Goal: Information Seeking & Learning: Understand process/instructions

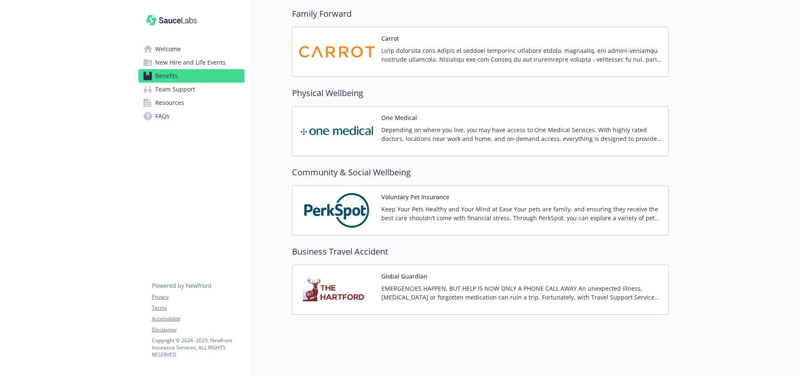
click at [376, 121] on div "One Medical Depending on where you live, you may have access to One Medical Ser…" at bounding box center [480, 131] width 362 height 36
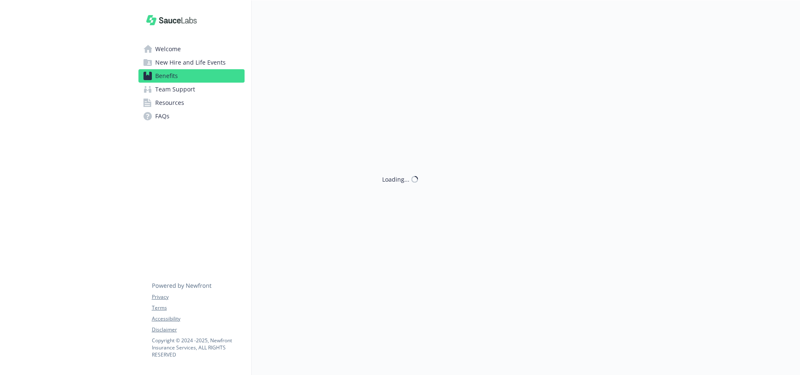
scroll to position [1611, 0]
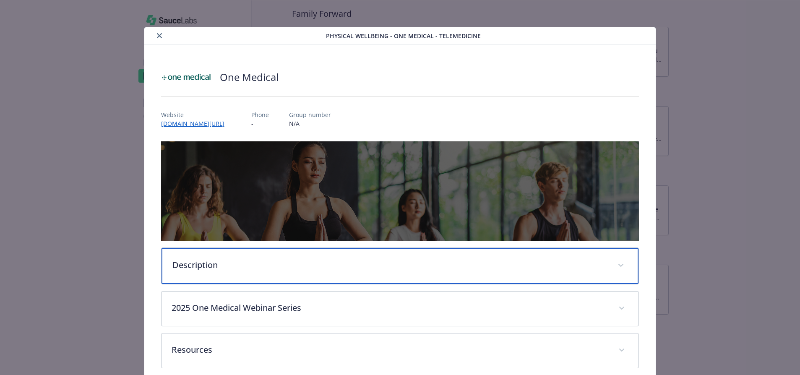
click at [255, 253] on div "Description" at bounding box center [400, 266] width 477 height 36
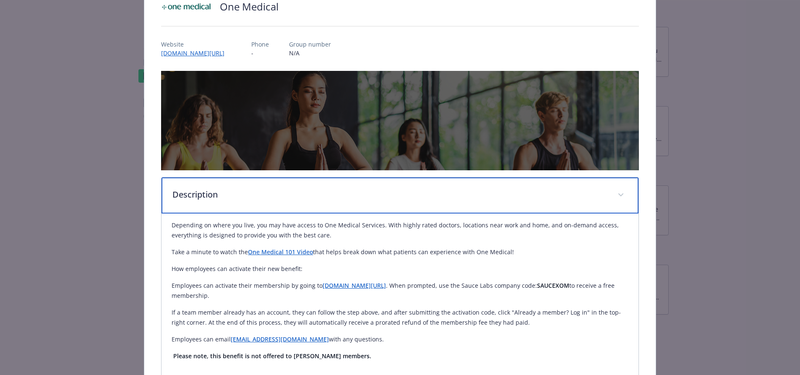
scroll to position [103, 0]
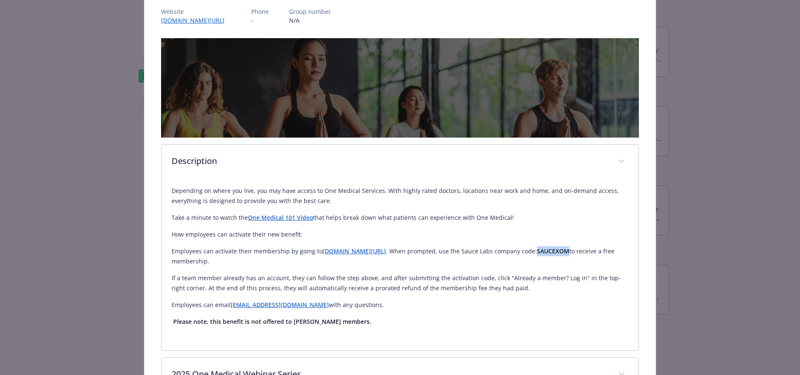
drag, startPoint x: 588, startPoint y: 253, endPoint x: 557, endPoint y: 252, distance: 30.6
click at [557, 252] on p "Employees can activate their membership by going to [DOMAIN_NAME][URL] . When p…" at bounding box center [400, 256] width 456 height 20
copy strong "SAUCEXOM"
